Goal: Task Accomplishment & Management: Manage account settings

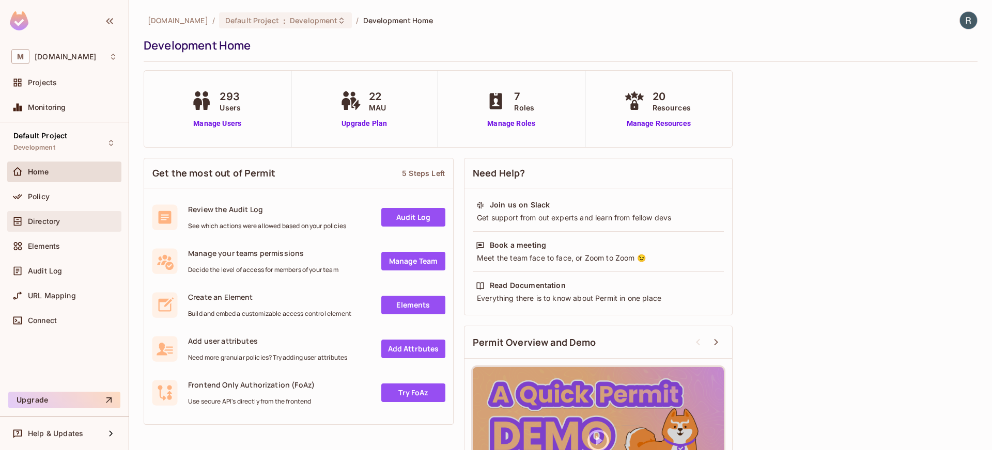
click at [70, 214] on div "Directory" at bounding box center [64, 221] width 114 height 21
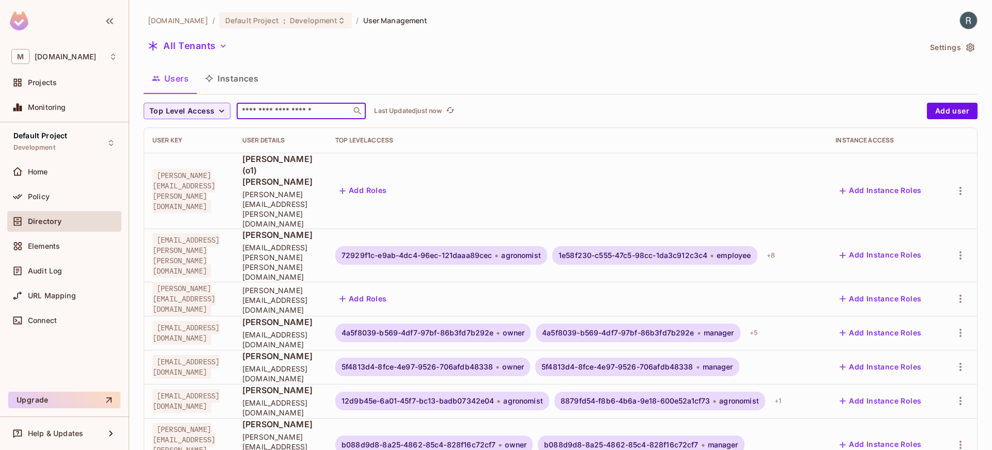
click at [284, 109] on input "text" at bounding box center [294, 111] width 108 height 10
click at [936, 45] on button "Settings" at bounding box center [951, 47] width 52 height 17
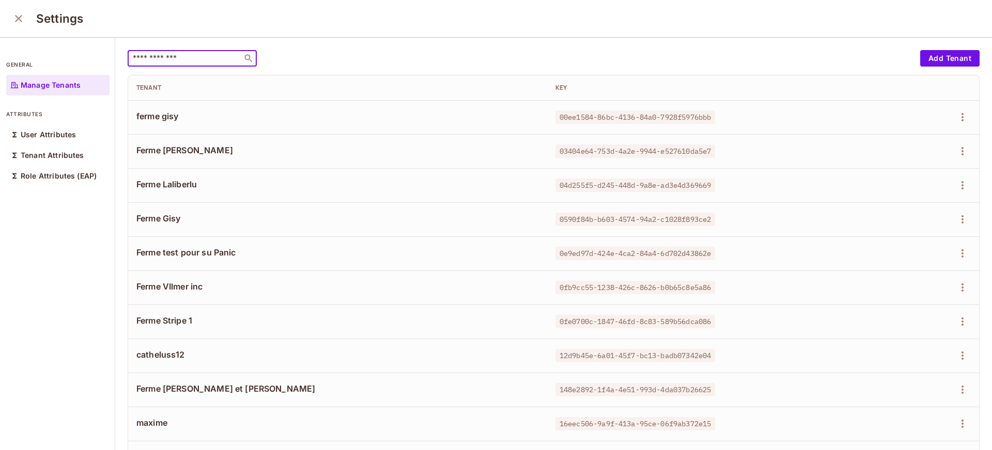
click at [192, 59] on input "text" at bounding box center [185, 58] width 108 height 10
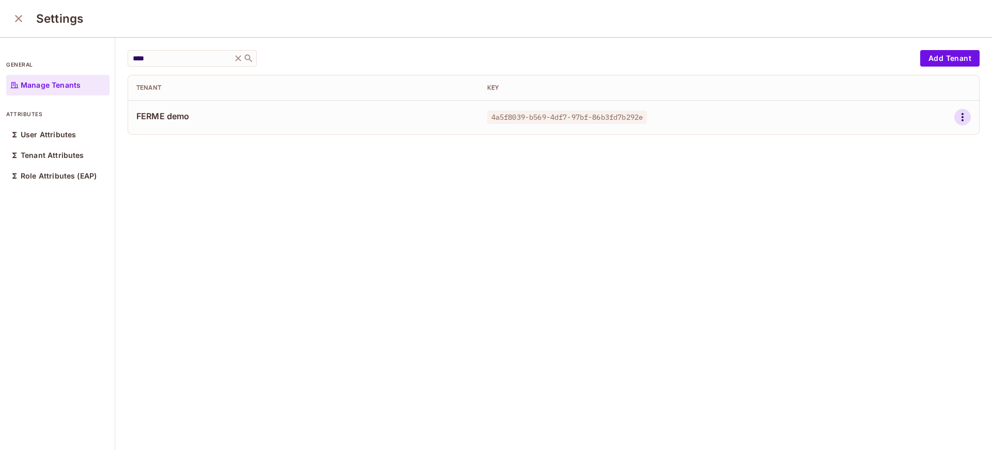
click at [956, 117] on icon "button" at bounding box center [962, 117] width 12 height 12
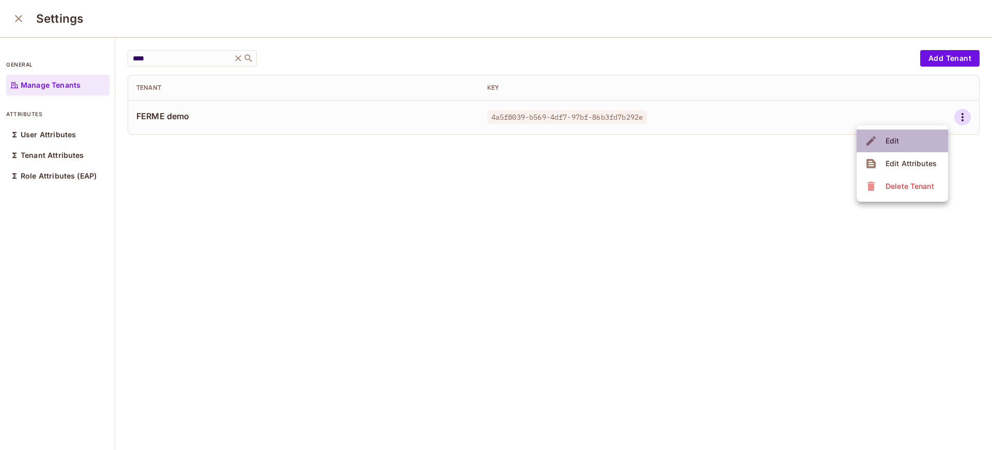
click at [914, 138] on li "Edit" at bounding box center [901, 141] width 91 height 23
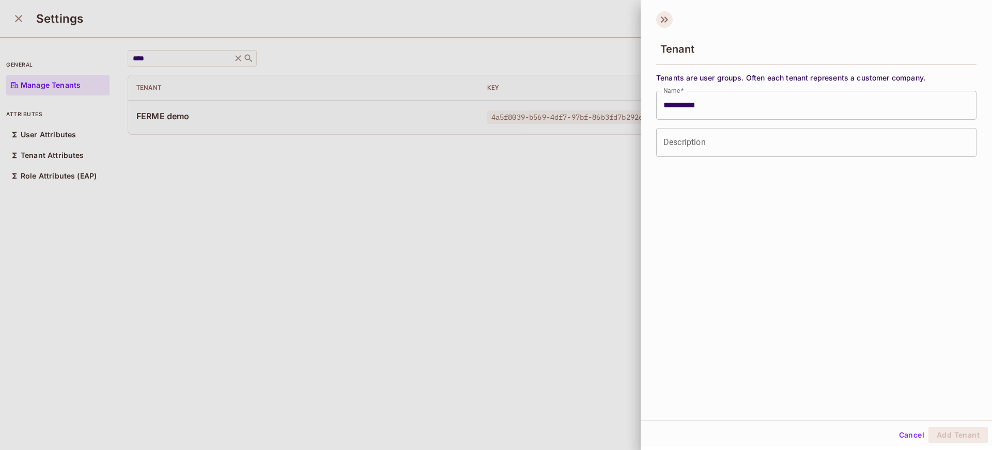
click at [668, 19] on icon at bounding box center [664, 19] width 17 height 17
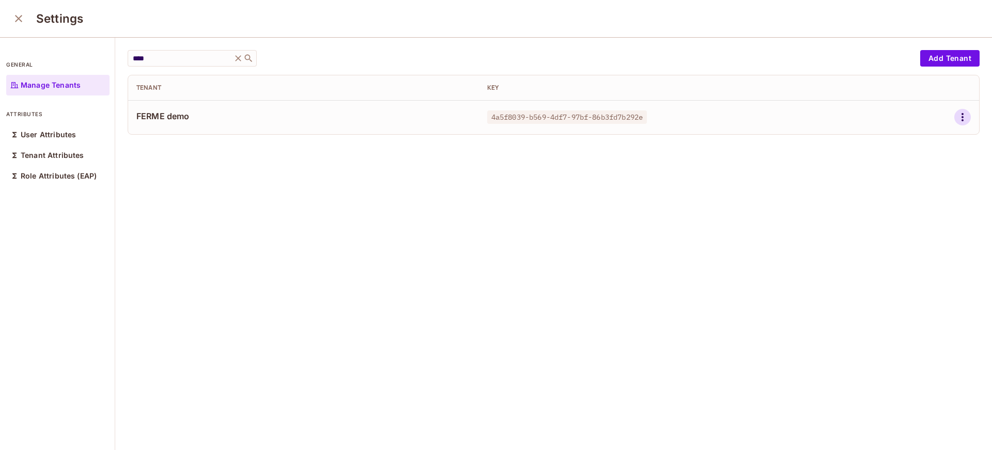
click at [956, 120] on icon "button" at bounding box center [962, 117] width 12 height 12
click at [898, 160] on div "Edit Attributes" at bounding box center [910, 164] width 51 height 10
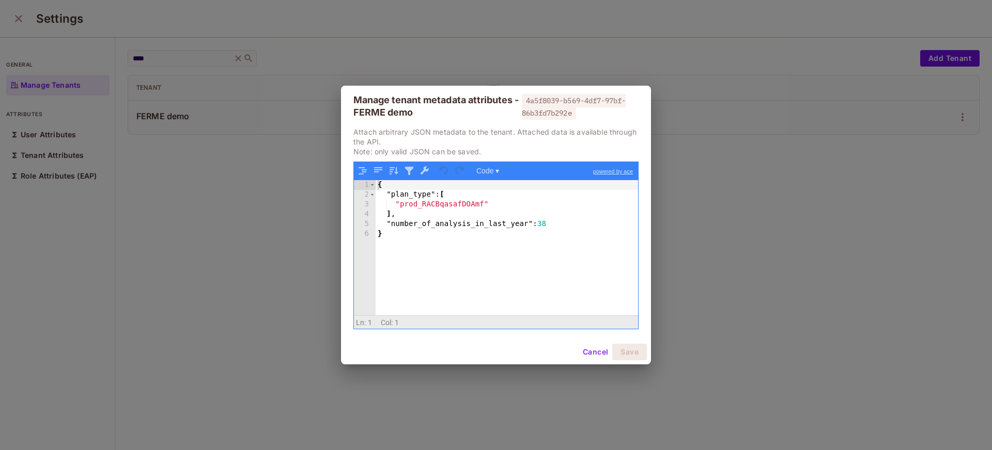
click at [410, 250] on div "{ "plan_type" : [ "prod_RACBqasafDOAmf" ] , "number_of_analysis_in_last_year" :…" at bounding box center [506, 257] width 262 height 155
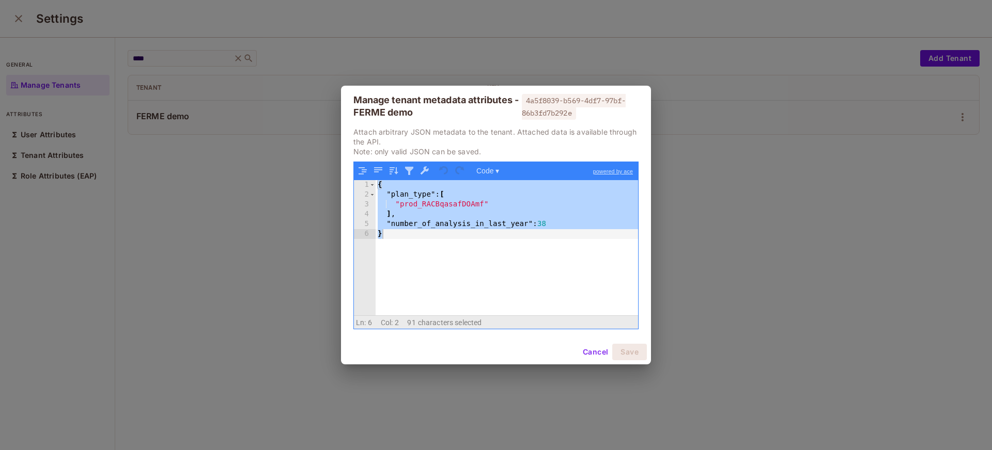
click at [289, 232] on div "Manage tenant metadata attributes - FERME demo 4a5f8039-b569-4df7-97bf-86b3fd7b…" at bounding box center [496, 225] width 992 height 450
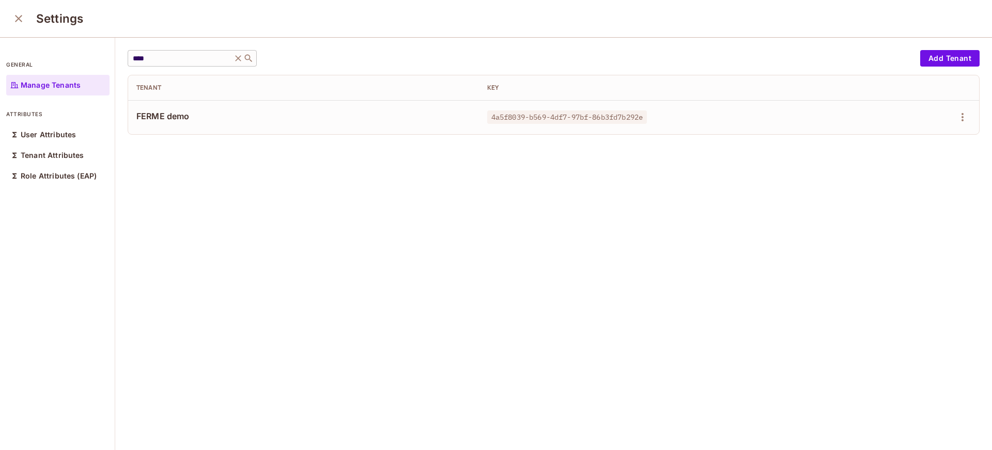
click at [185, 65] on div "**** ​" at bounding box center [192, 58] width 129 height 17
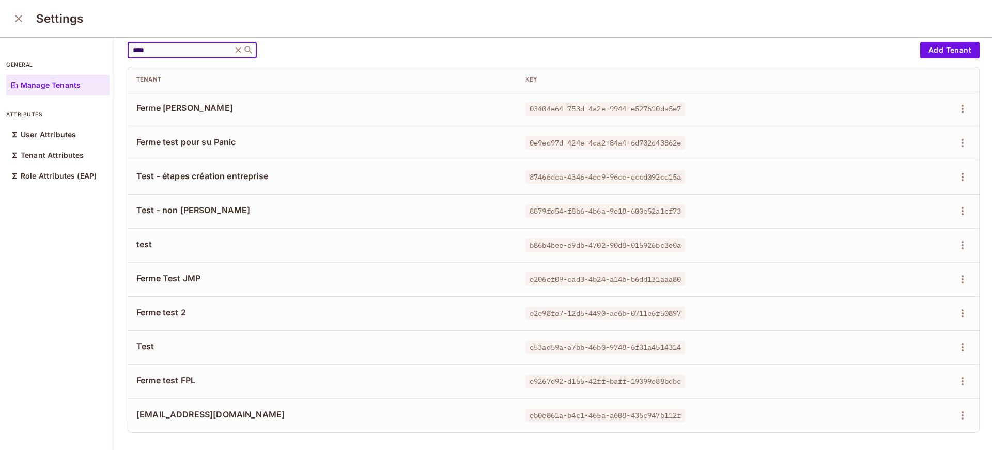
scroll to position [19, 0]
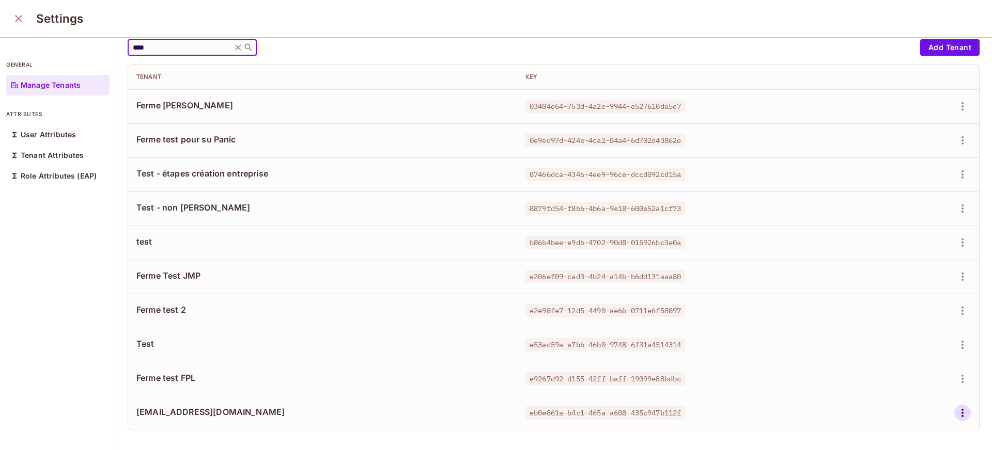
type input "****"
click at [954, 405] on button "button" at bounding box center [962, 413] width 17 height 17
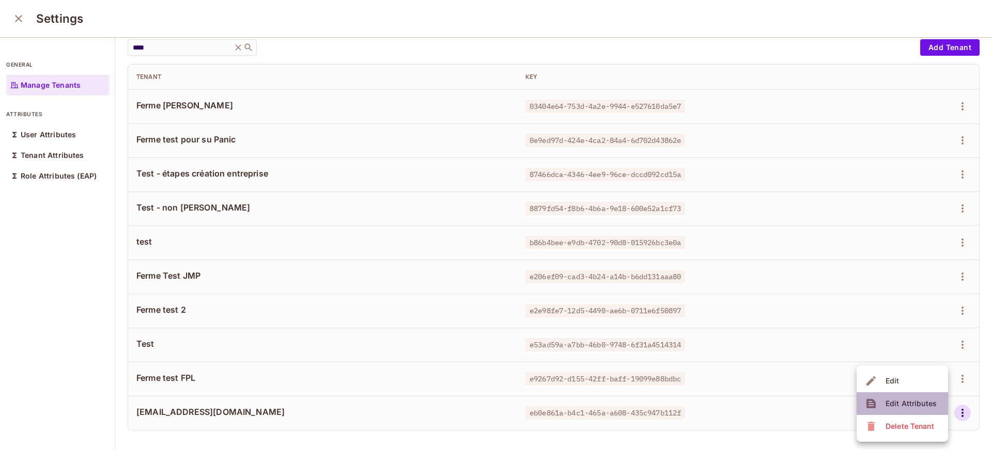
click at [924, 397] on span "Edit Attributes" at bounding box center [910, 404] width 57 height 17
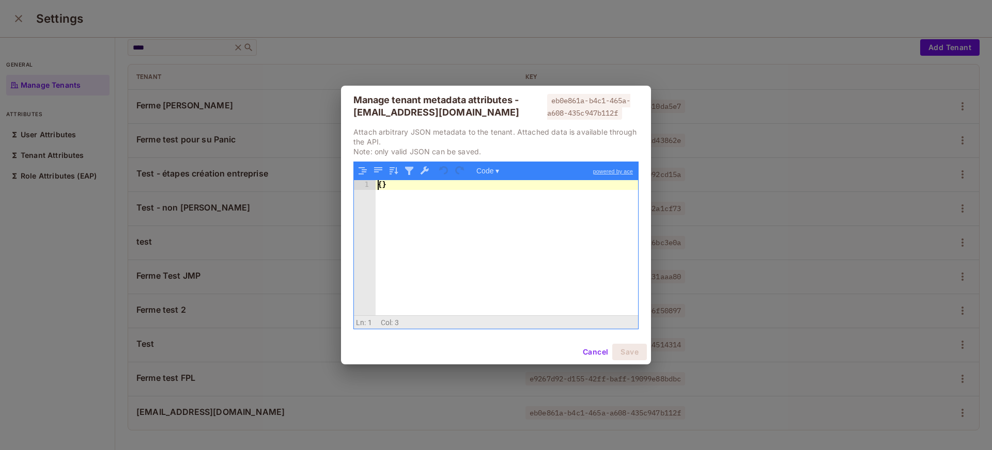
click at [469, 226] on div "{ }" at bounding box center [506, 257] width 262 height 155
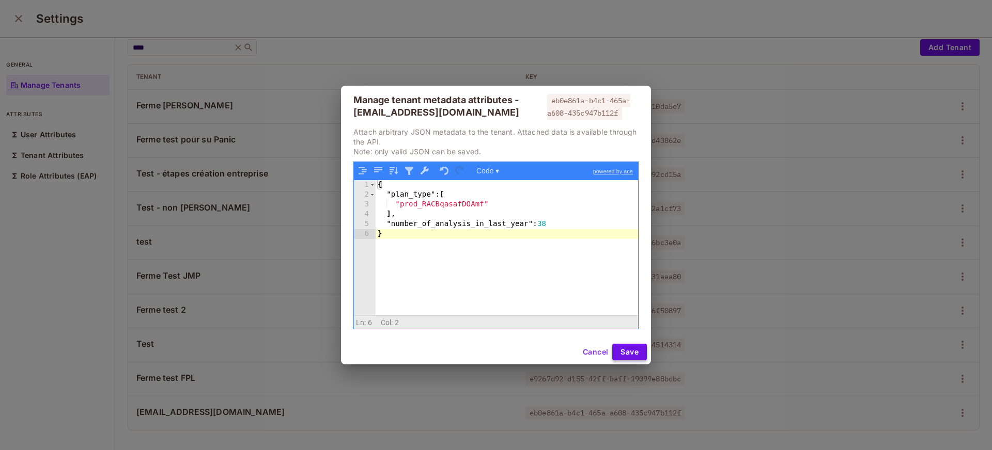
click at [632, 348] on button "Save" at bounding box center [629, 352] width 35 height 17
